Goal: Information Seeking & Learning: Learn about a topic

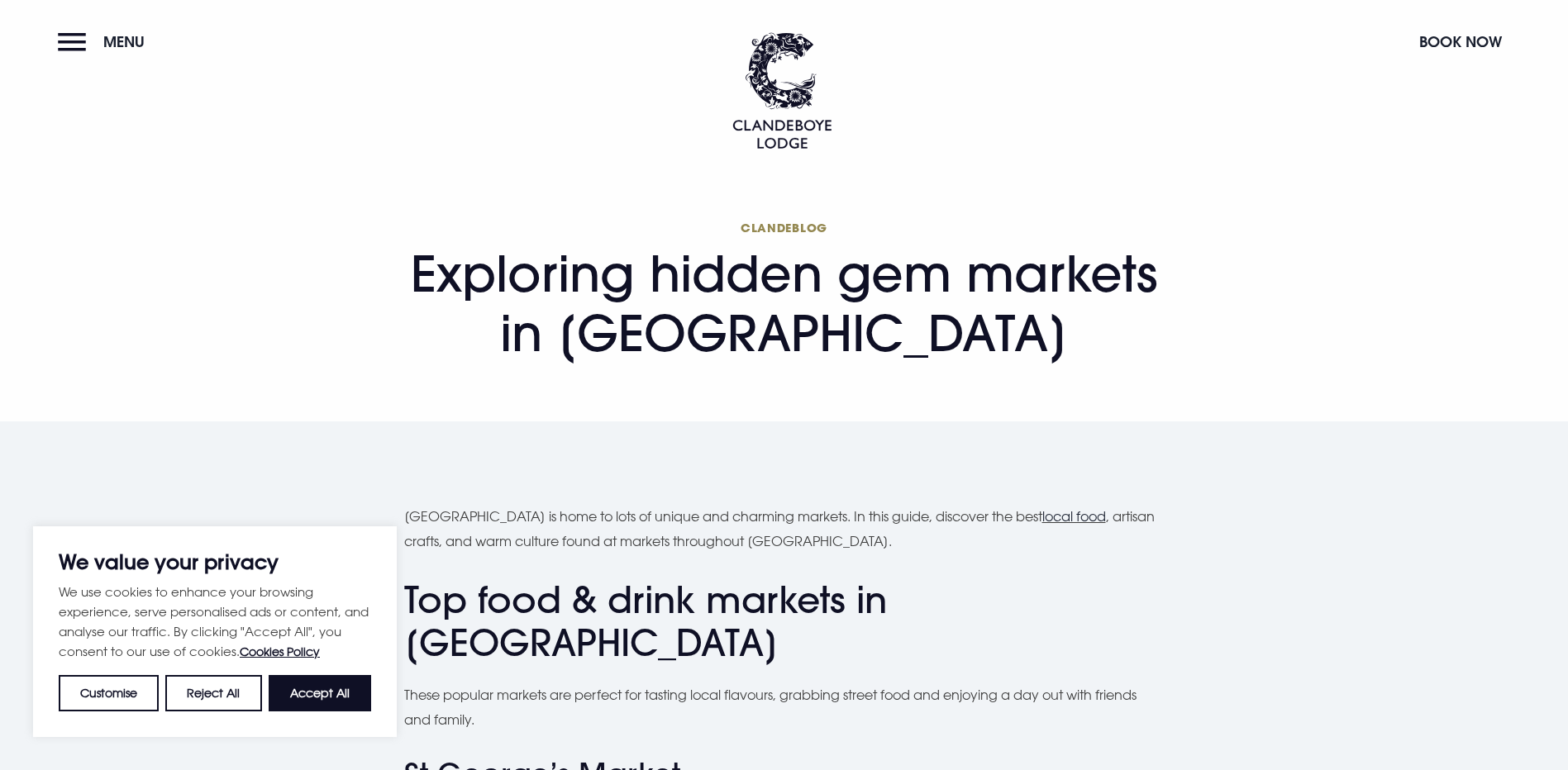
click at [391, 696] on div "We value your privacy We use cookies to enhance your browsing experience, serve…" at bounding box center [215, 632] width 363 height 211
click at [371, 696] on div "We value your privacy We use cookies to enhance your browsing experience, serve…" at bounding box center [215, 632] width 363 height 211
click at [332, 690] on button "Accept All" at bounding box center [319, 693] width 102 height 36
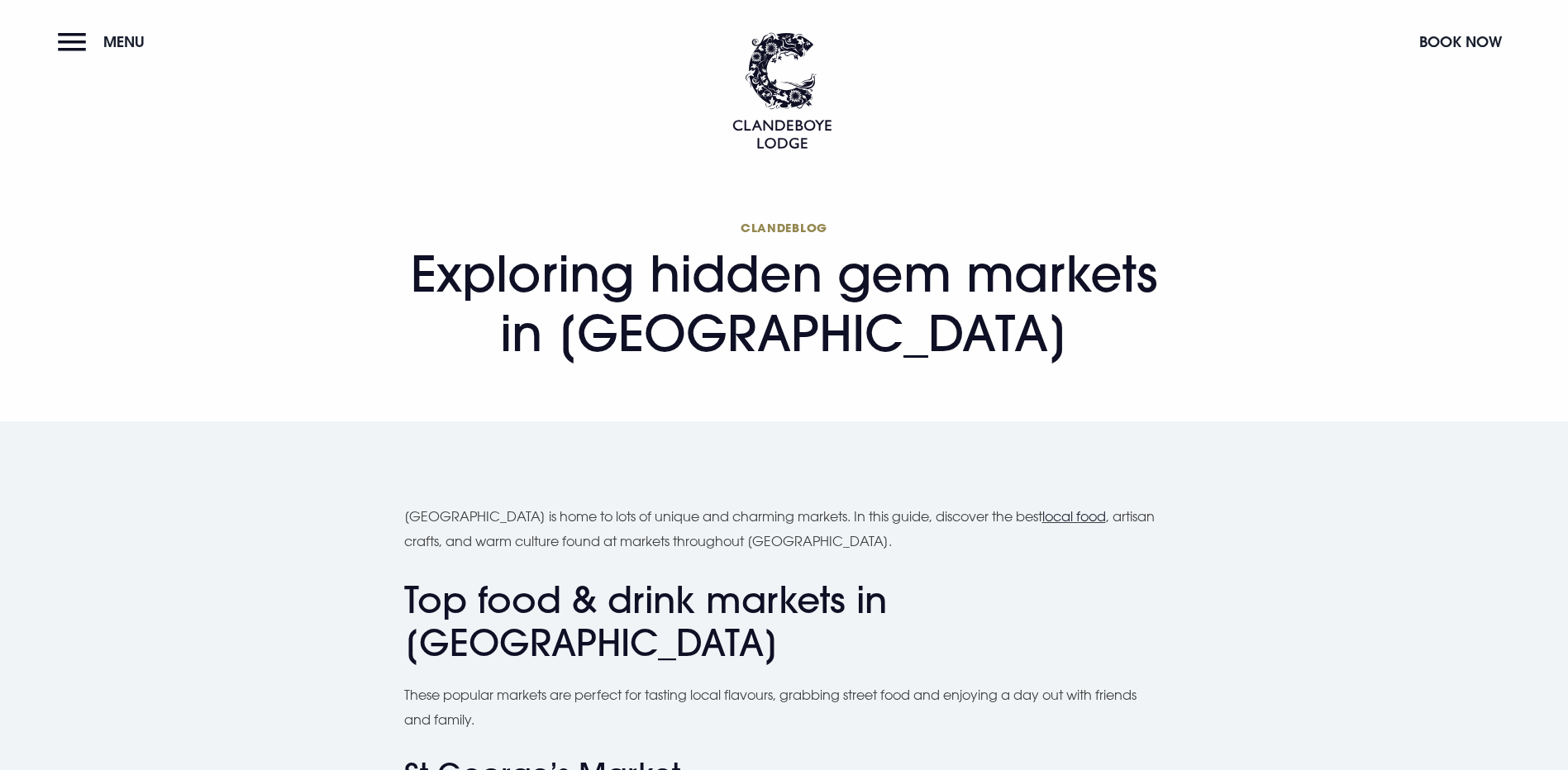
checkbox input "true"
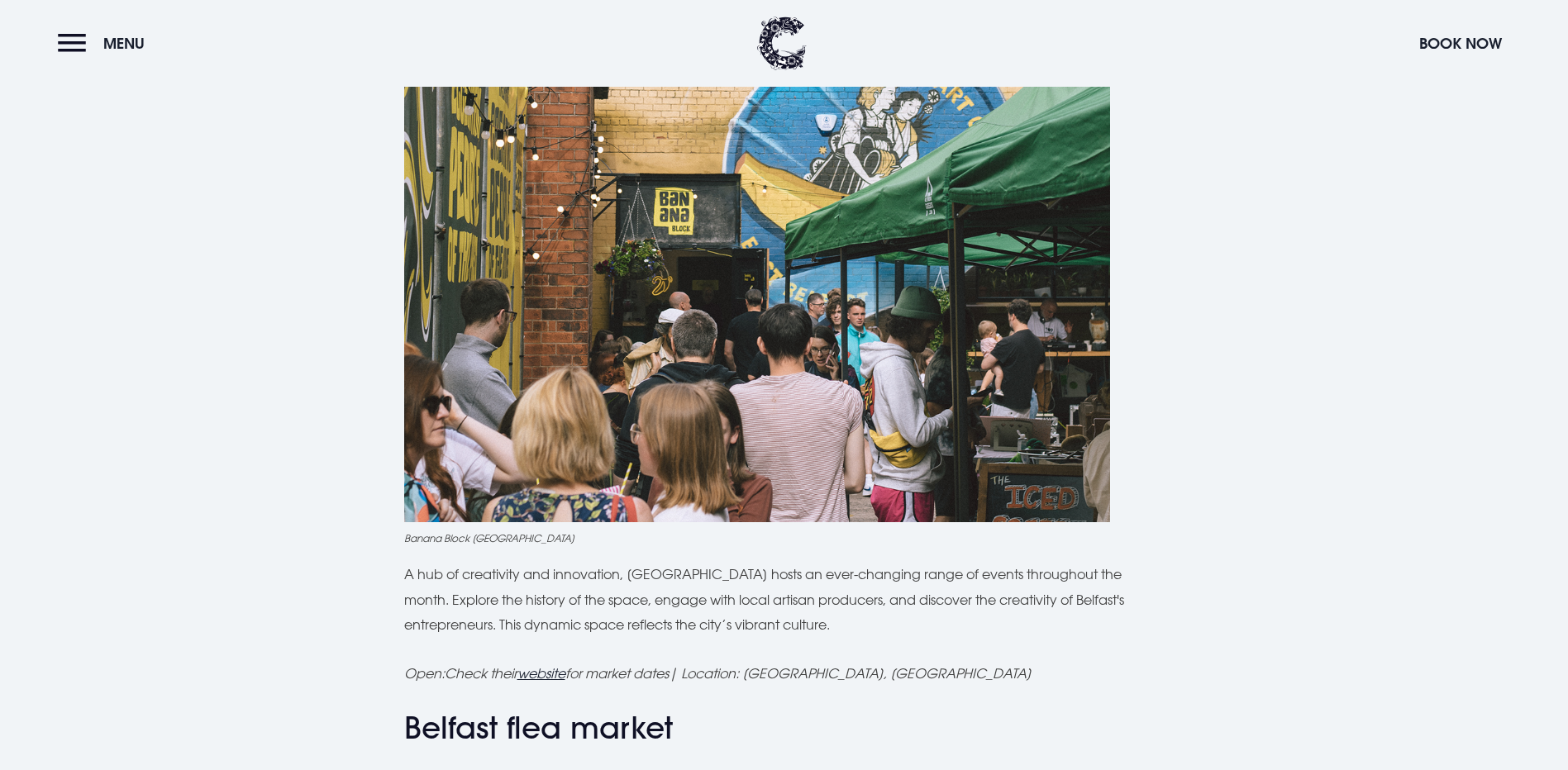
scroll to position [2339, 0]
click at [534, 673] on u "website" at bounding box center [541, 672] width 48 height 16
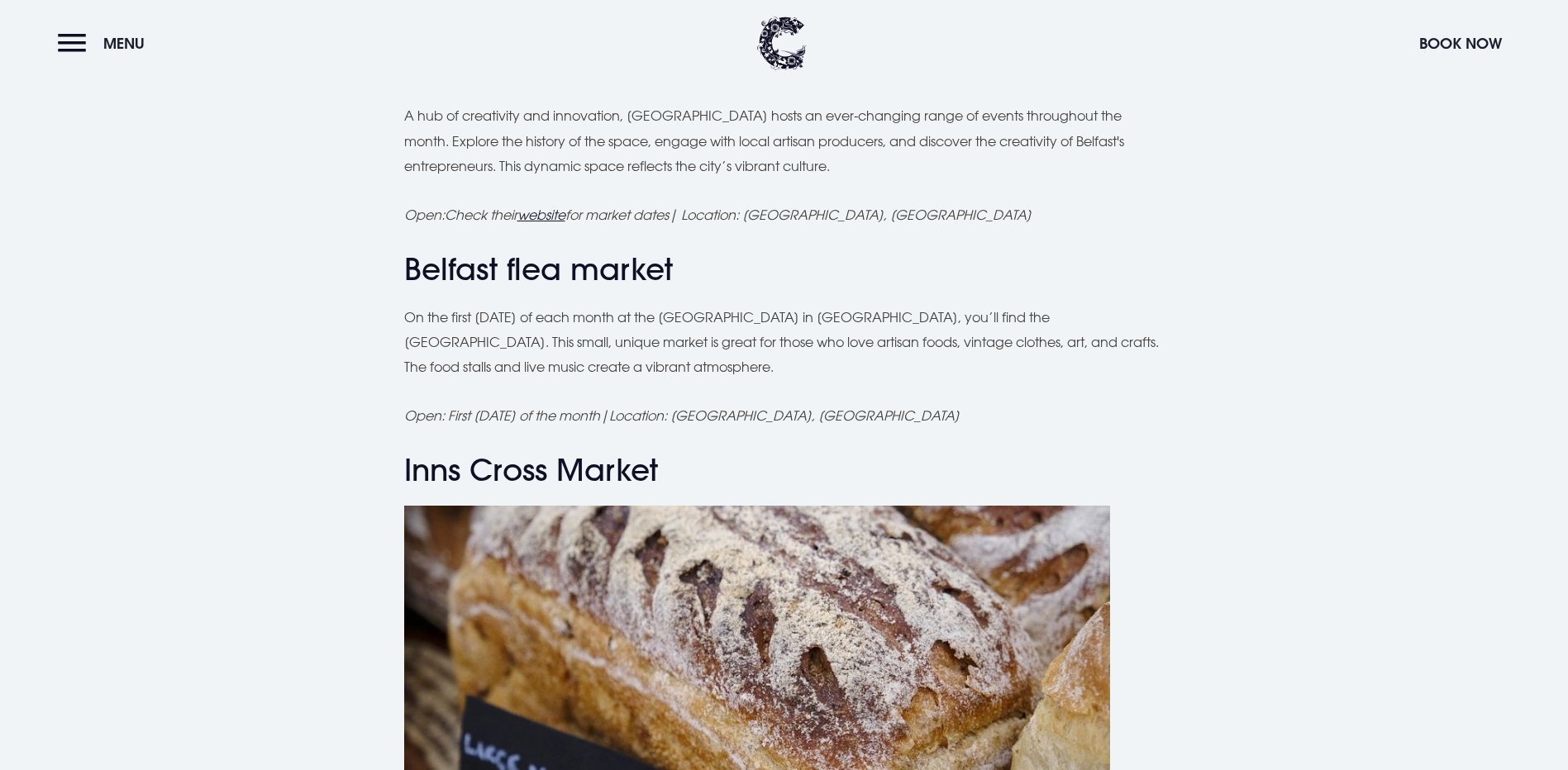
scroll to position [2800, 0]
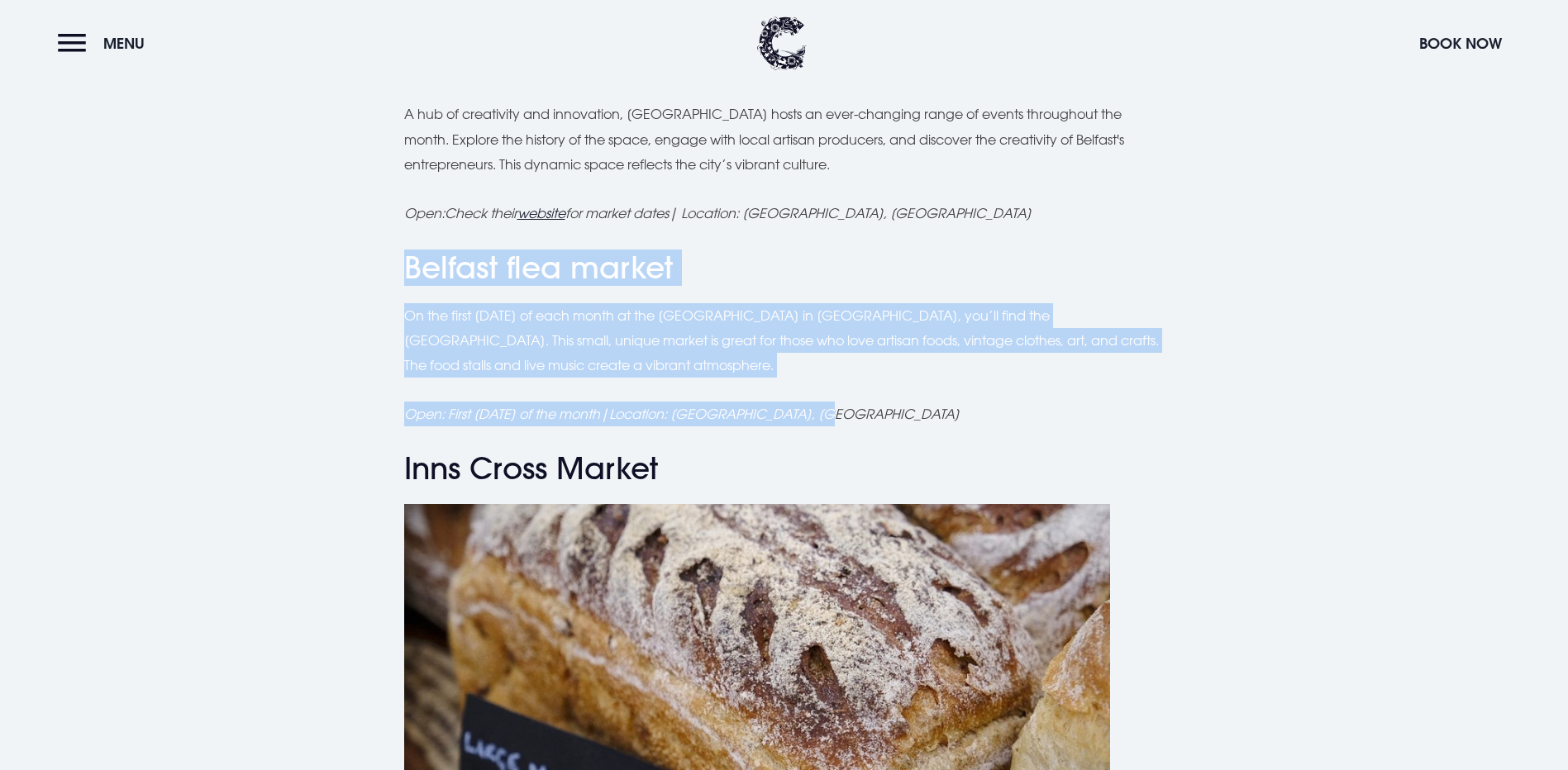
drag, startPoint x: 408, startPoint y: 259, endPoint x: 823, endPoint y: 414, distance: 443.0
